Goal: Task Accomplishment & Management: Manage account settings

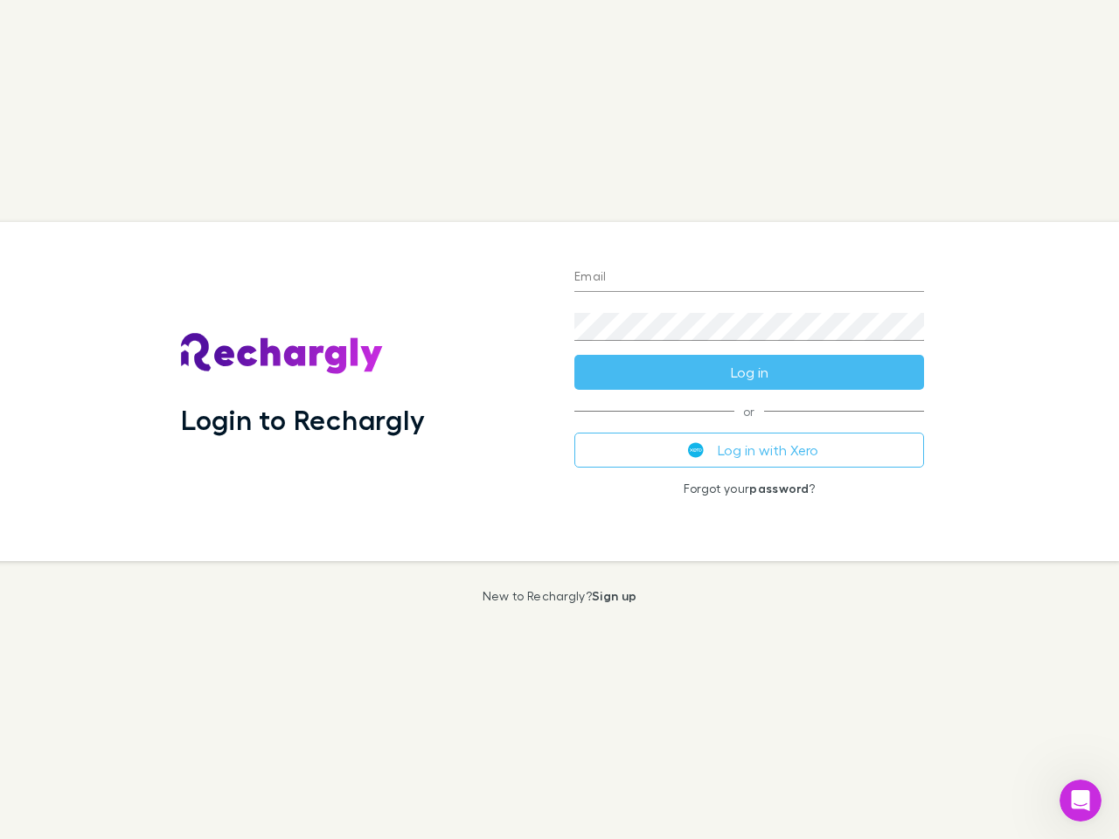
click at [560, 420] on div "Login to Rechargly" at bounding box center [363, 391] width 393 height 339
click at [749, 278] on input "Email" at bounding box center [749, 278] width 350 height 28
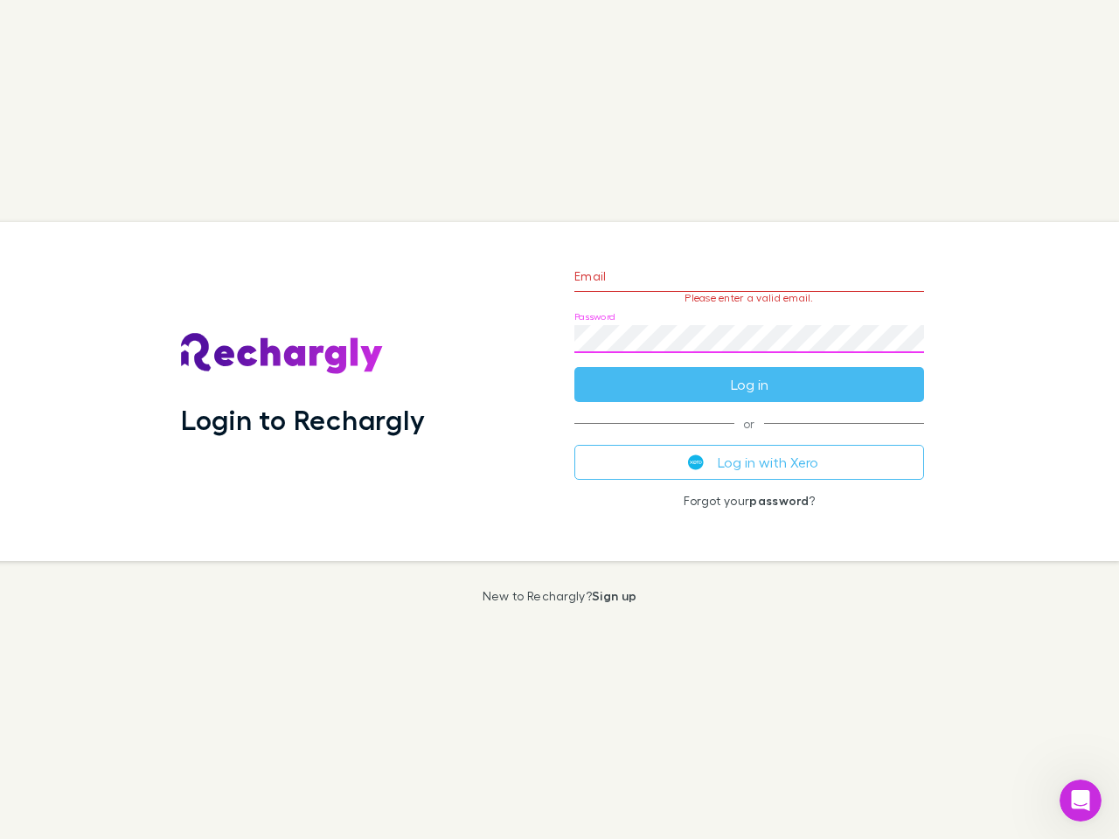
click at [749, 372] on form "Email Please enter a valid email. Password Log in" at bounding box center [749, 326] width 350 height 152
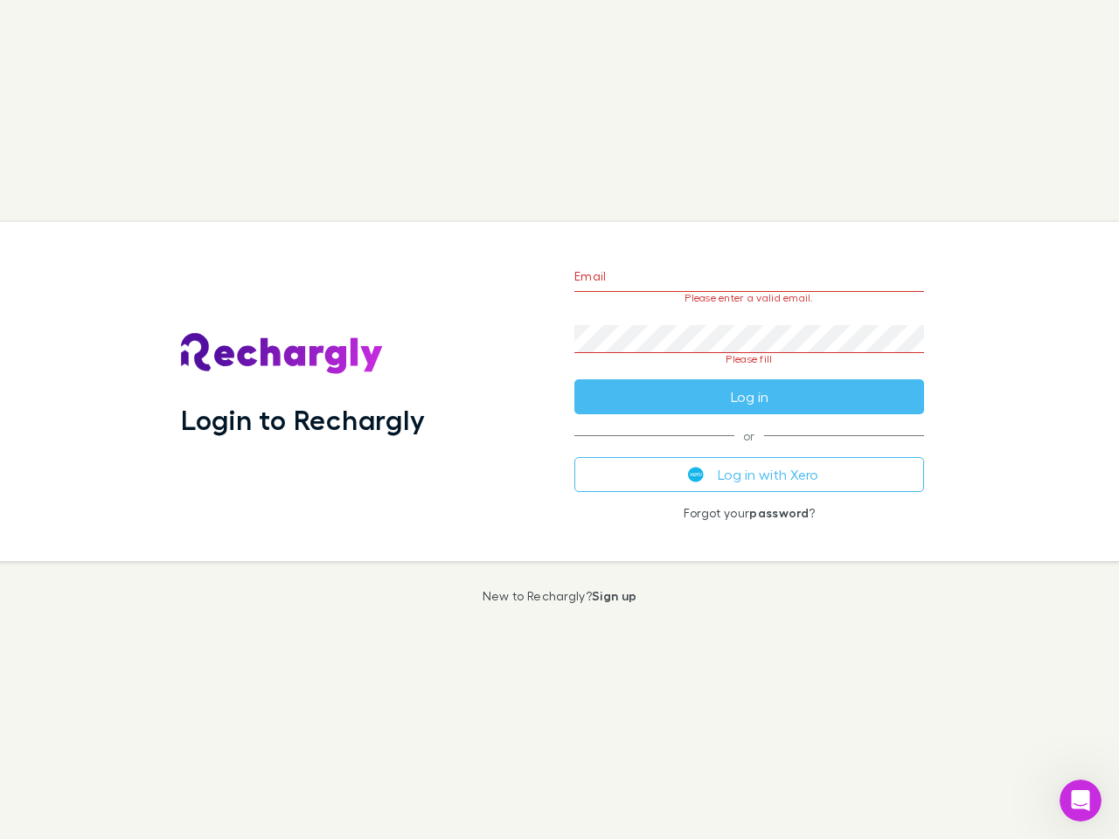
click at [749, 450] on div "Email Please enter a valid email. Password Please fill Log in or Log in with Xe…" at bounding box center [749, 391] width 378 height 339
